Goal: Entertainment & Leisure: Consume media (video, audio)

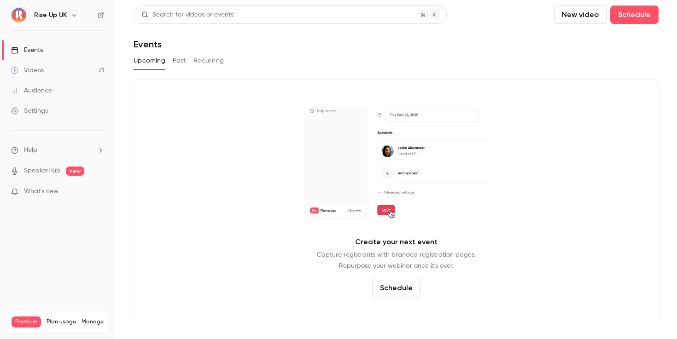
click at [180, 60] on button "Past" at bounding box center [179, 60] width 13 height 15
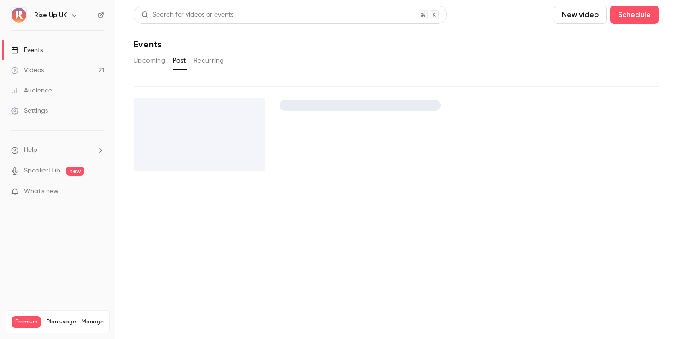
click at [47, 72] on link "Videos 21" at bounding box center [57, 70] width 115 height 20
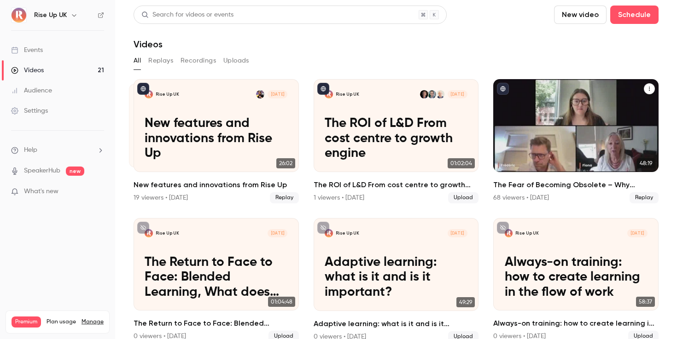
click at [564, 186] on h2 "The Fear of Becoming Obsolete – Why Learning Cultures are Key to Combatting FOBO" at bounding box center [575, 185] width 165 height 11
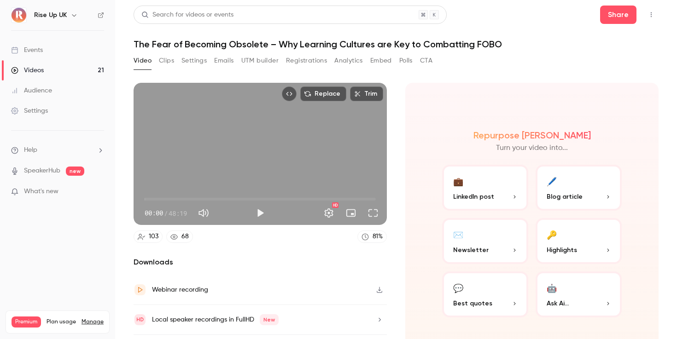
scroll to position [25, 0]
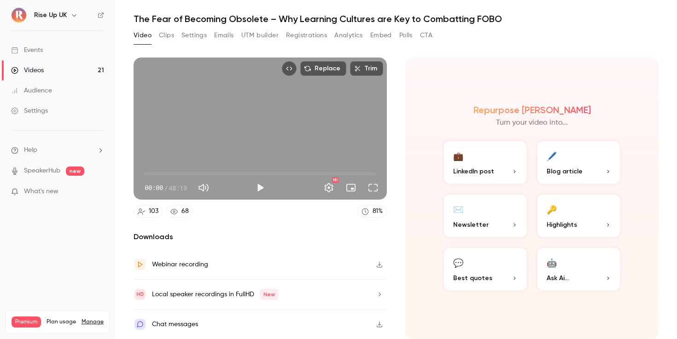
click at [164, 36] on button "Clips" at bounding box center [166, 35] width 15 height 15
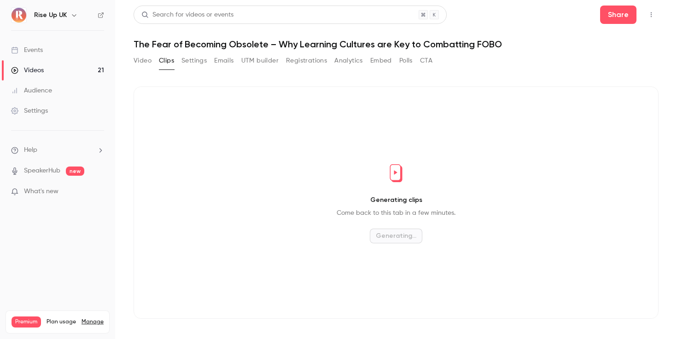
click at [203, 63] on button "Settings" at bounding box center [193, 60] width 25 height 15
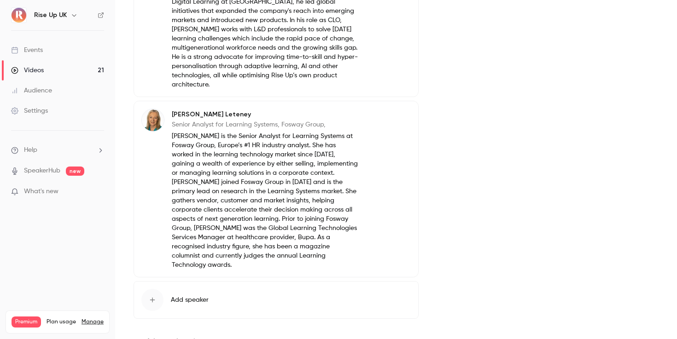
scroll to position [337, 0]
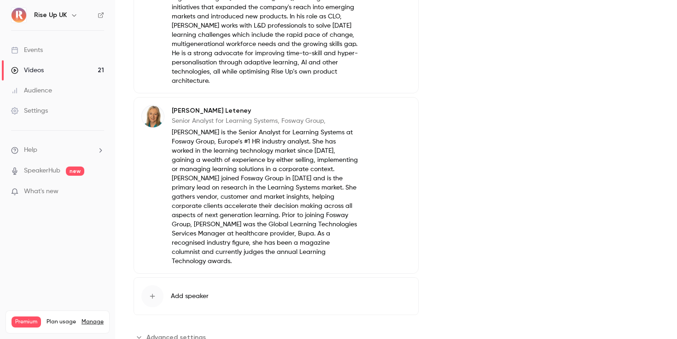
click at [178, 333] on span "Advanced settings" at bounding box center [175, 338] width 59 height 10
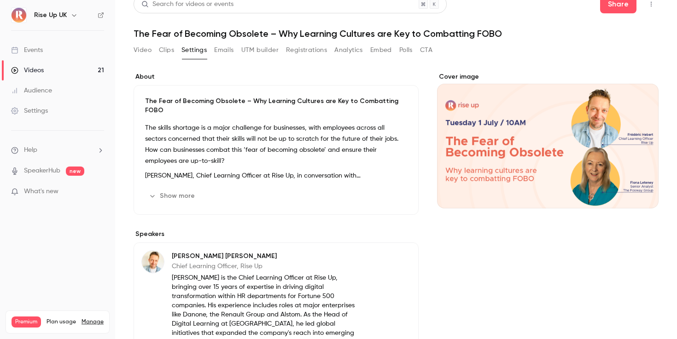
scroll to position [0, 0]
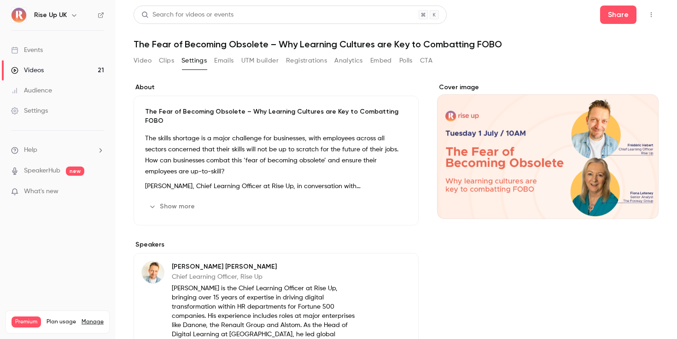
click at [494, 148] on div "Cover image" at bounding box center [547, 151] width 221 height 136
click at [0, 0] on input "Cover image" at bounding box center [0, 0] width 0 height 0
click at [148, 60] on button "Video" at bounding box center [143, 60] width 18 height 15
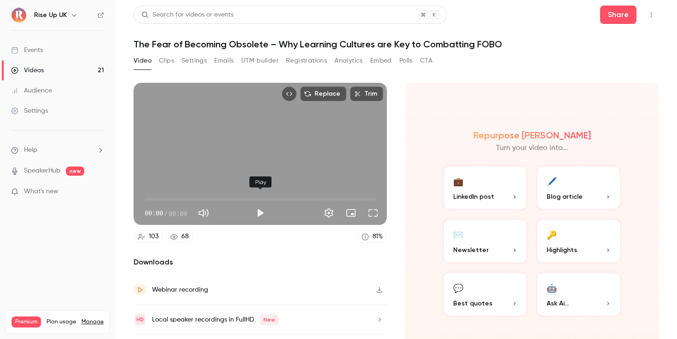
scroll to position [25, 0]
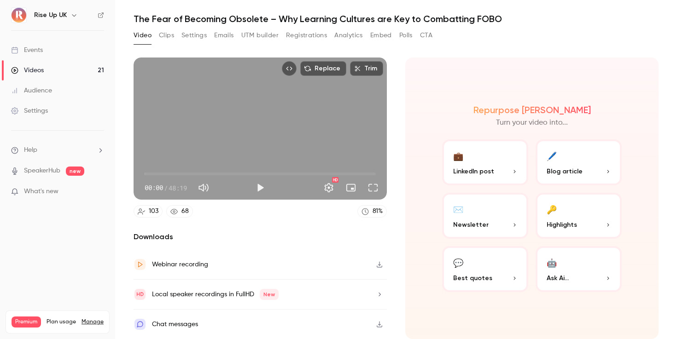
click at [203, 186] on button "Mute" at bounding box center [203, 188] width 18 height 18
type input "*"
drag, startPoint x: 142, startPoint y: 174, endPoint x: 179, endPoint y: 174, distance: 36.4
click at [179, 174] on span "07:07" at bounding box center [178, 174] width 3 height 3
click at [261, 189] on button "Play" at bounding box center [260, 188] width 18 height 18
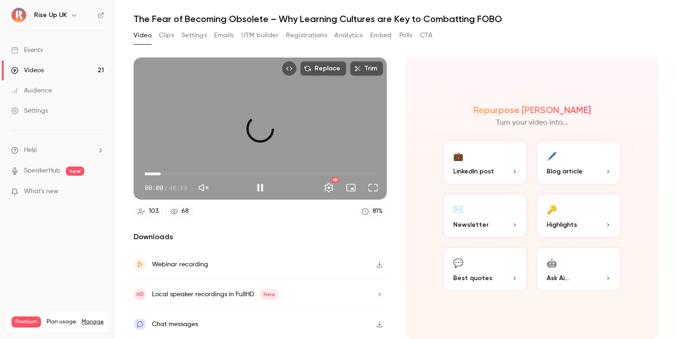
click at [161, 171] on span "03:22" at bounding box center [260, 174] width 231 height 15
click at [170, 174] on span "03:23" at bounding box center [260, 174] width 231 height 15
click at [209, 175] on span "05:17" at bounding box center [260, 174] width 231 height 15
type input "*****"
